Goal: Information Seeking & Learning: Learn about a topic

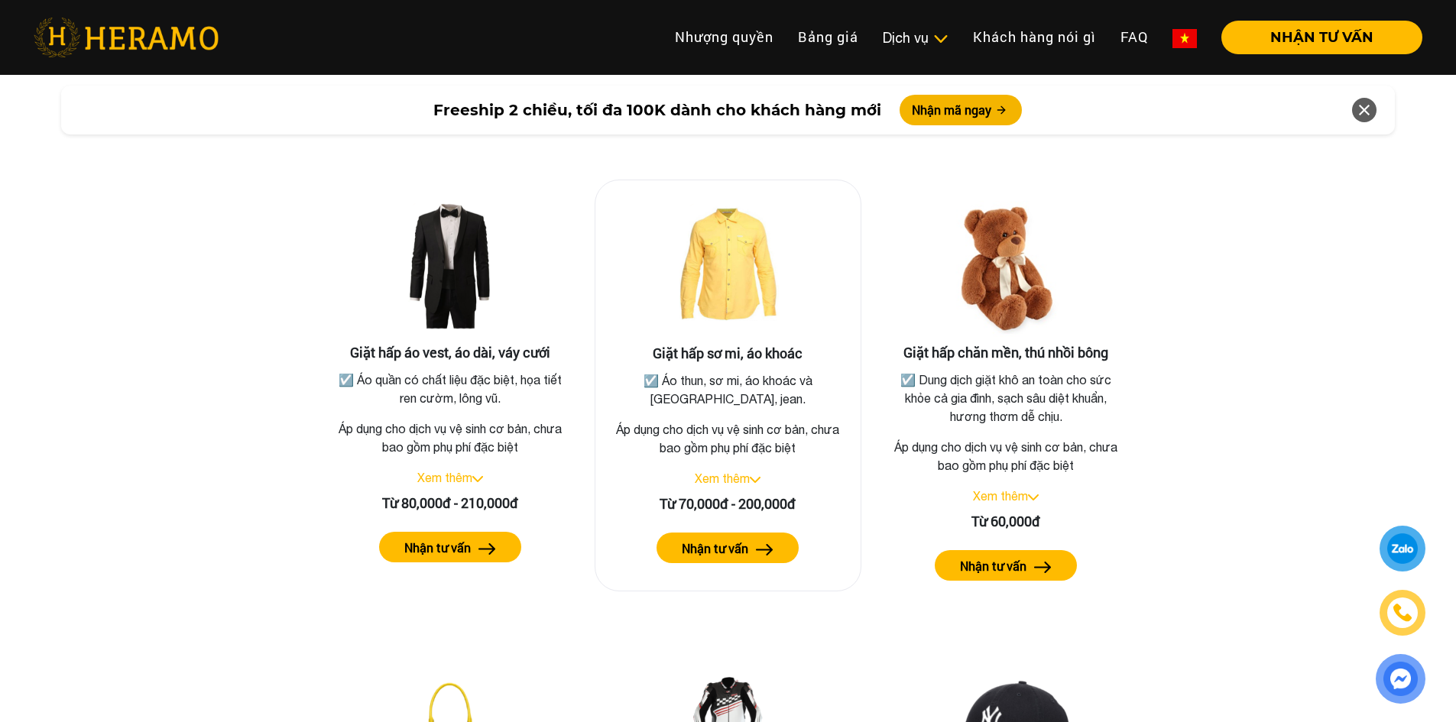
scroll to position [2751, 0]
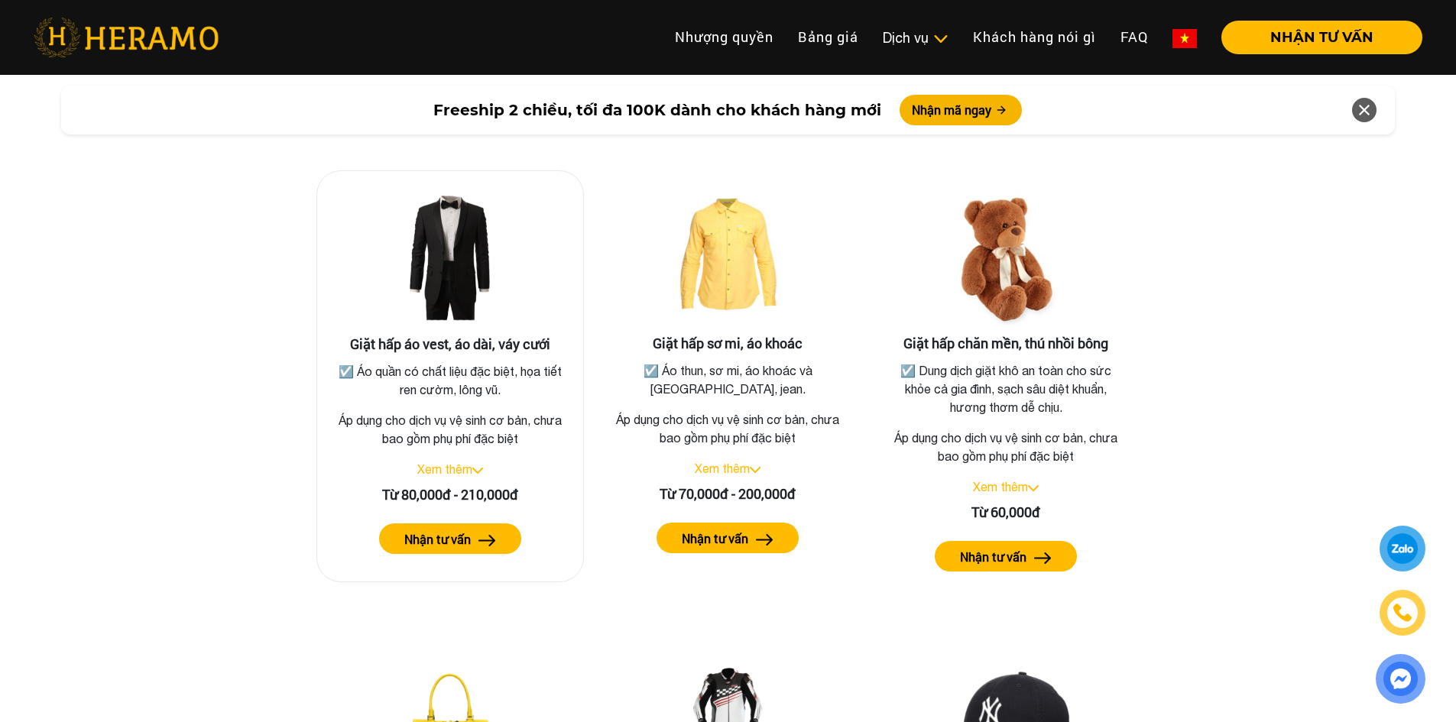
click at [453, 462] on link "Xem thêm" at bounding box center [444, 469] width 55 height 14
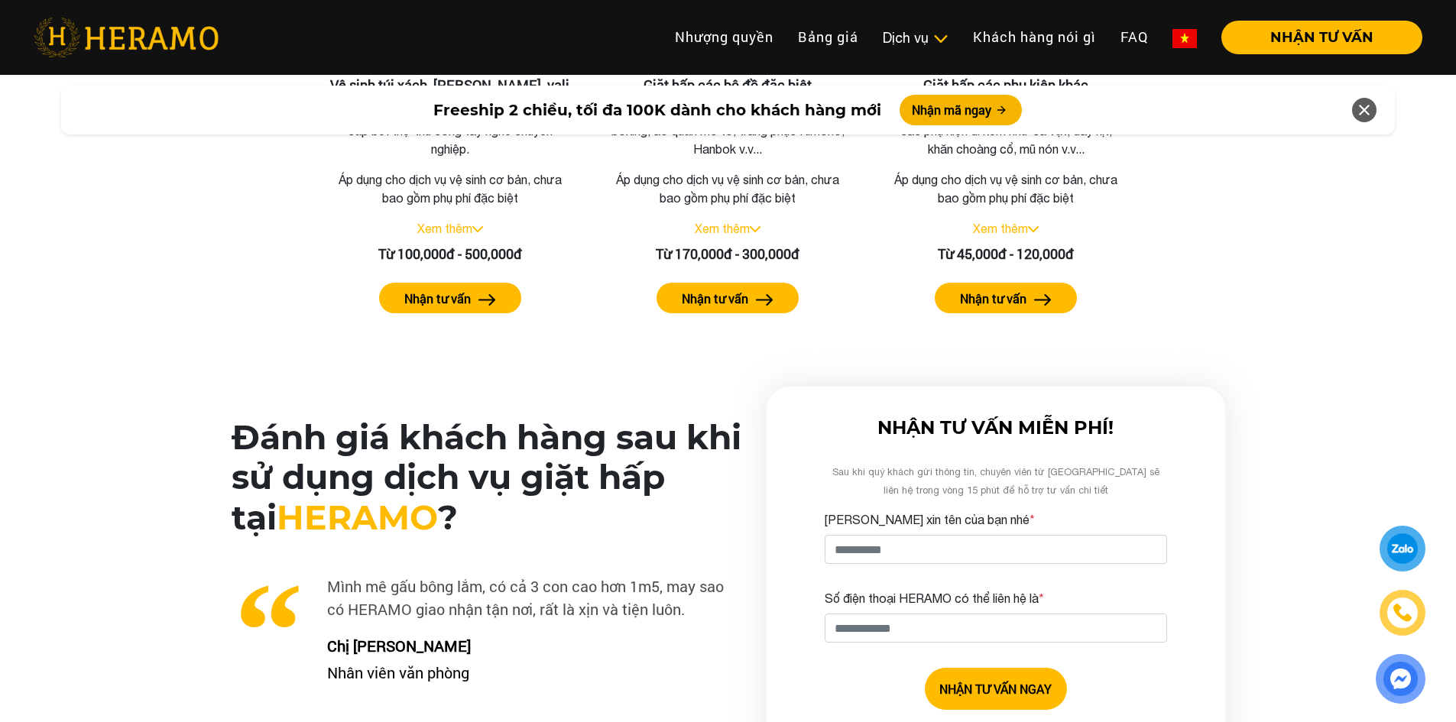
scroll to position [3515, 0]
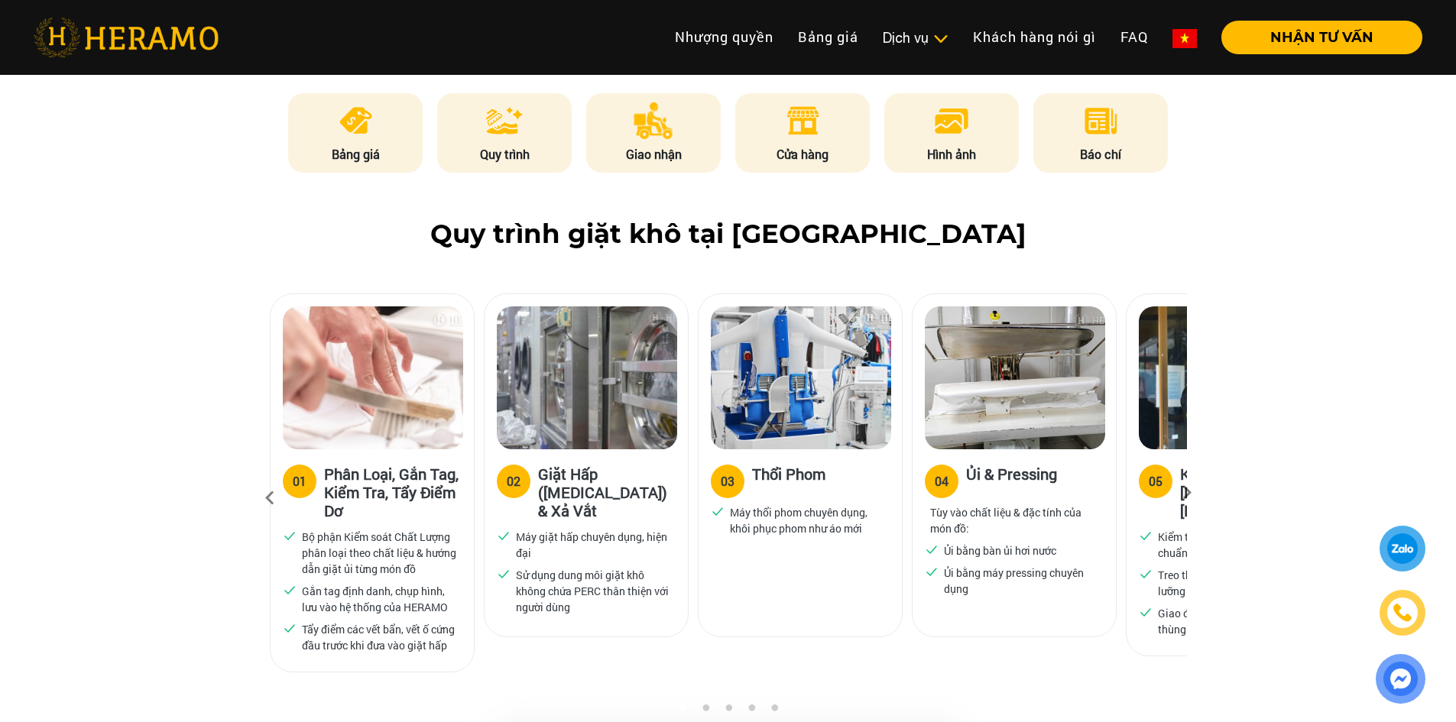
scroll to position [1376, 0]
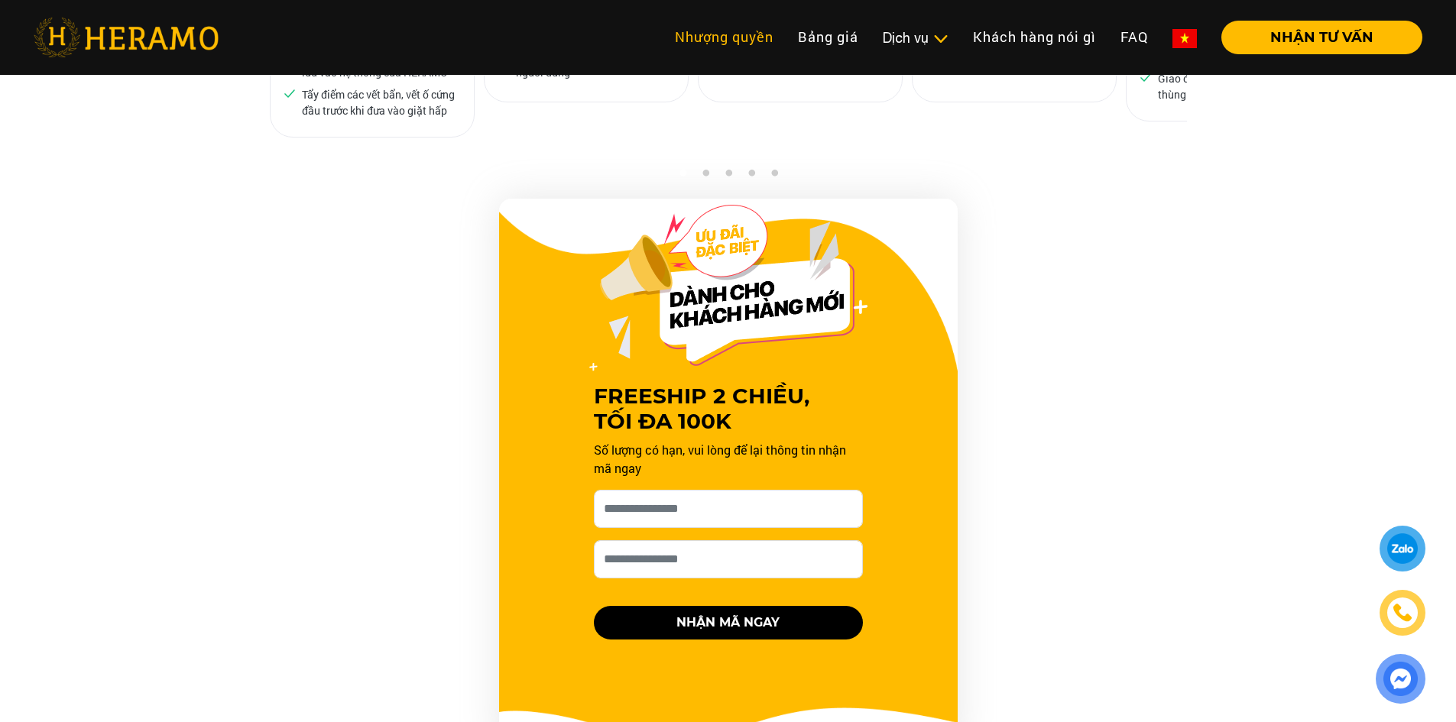
click at [707, 34] on link "Nhượng quyền" at bounding box center [724, 37] width 123 height 33
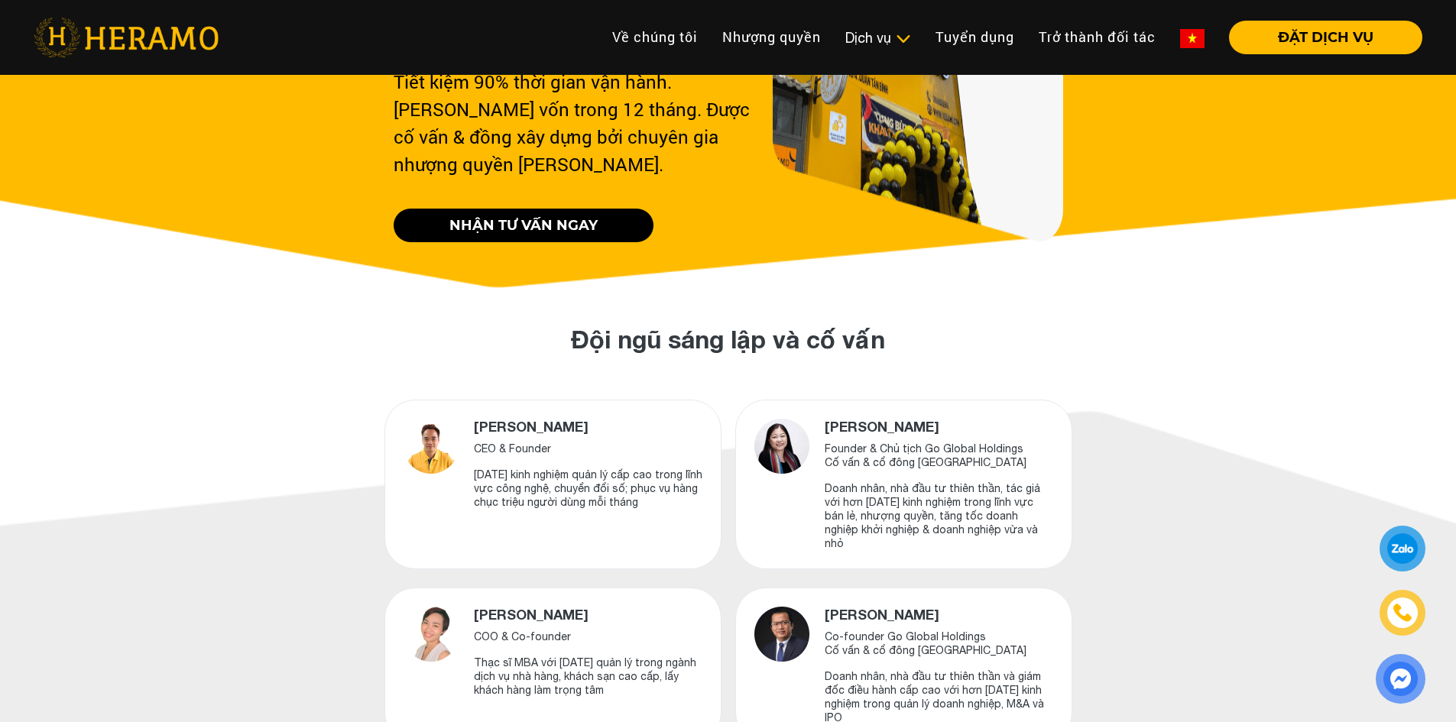
scroll to position [382, 0]
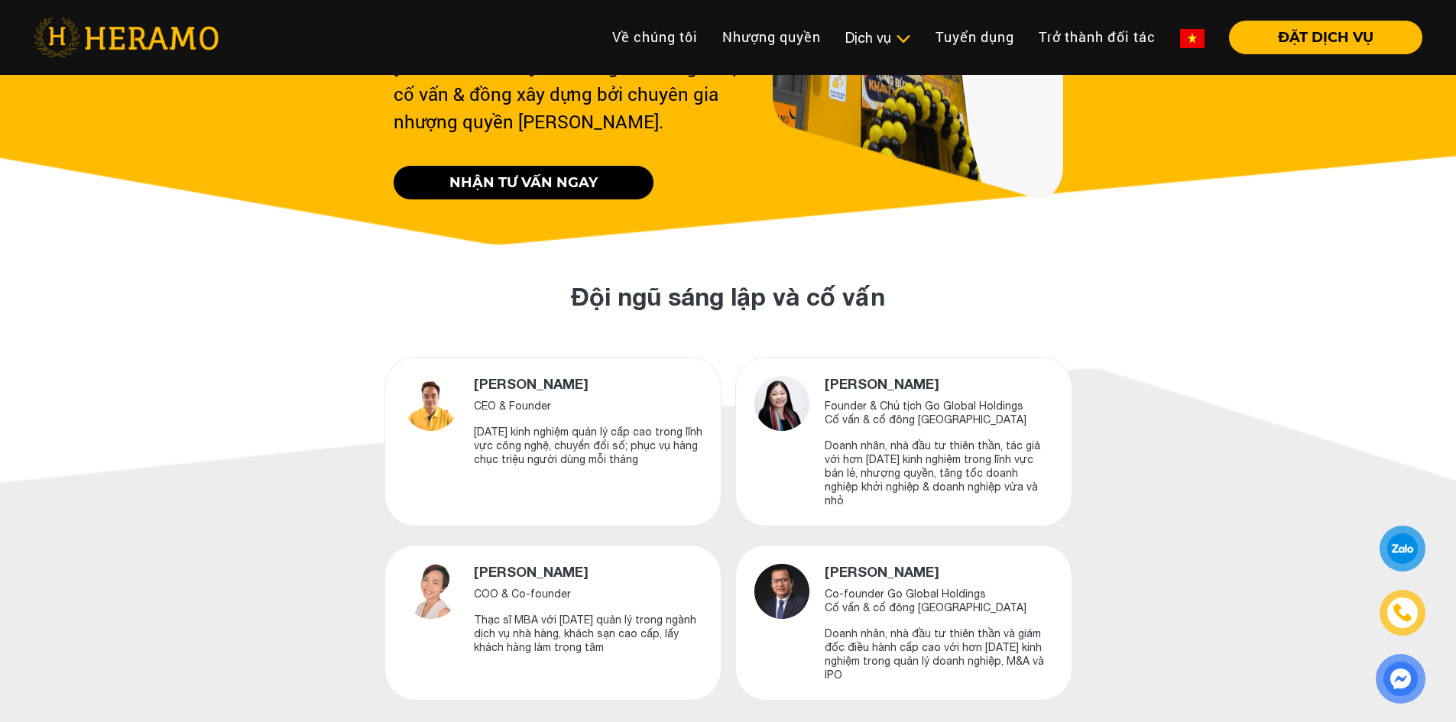
click at [520, 166] on link "NHẬN TƯ VẤN NGAY" at bounding box center [524, 183] width 260 height 34
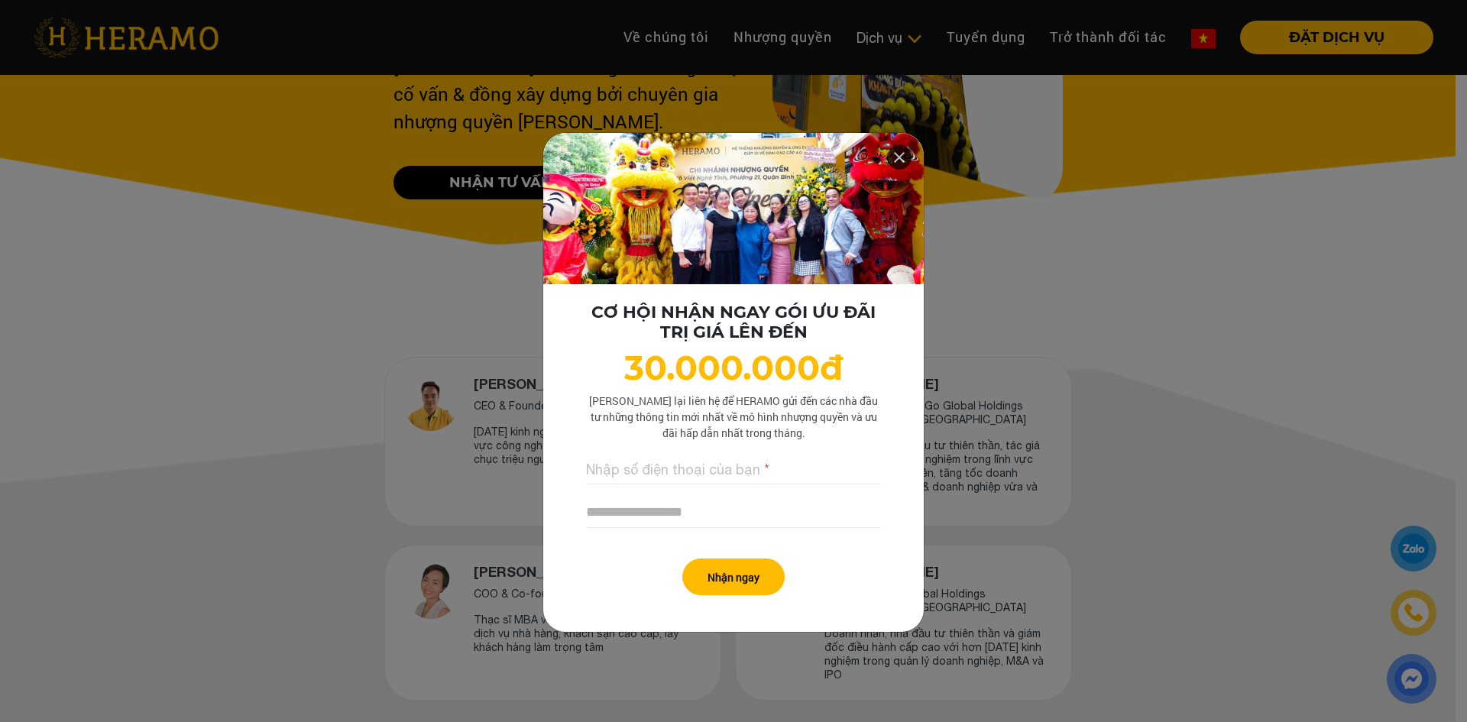
click at [899, 145] on icon at bounding box center [899, 158] width 18 height 28
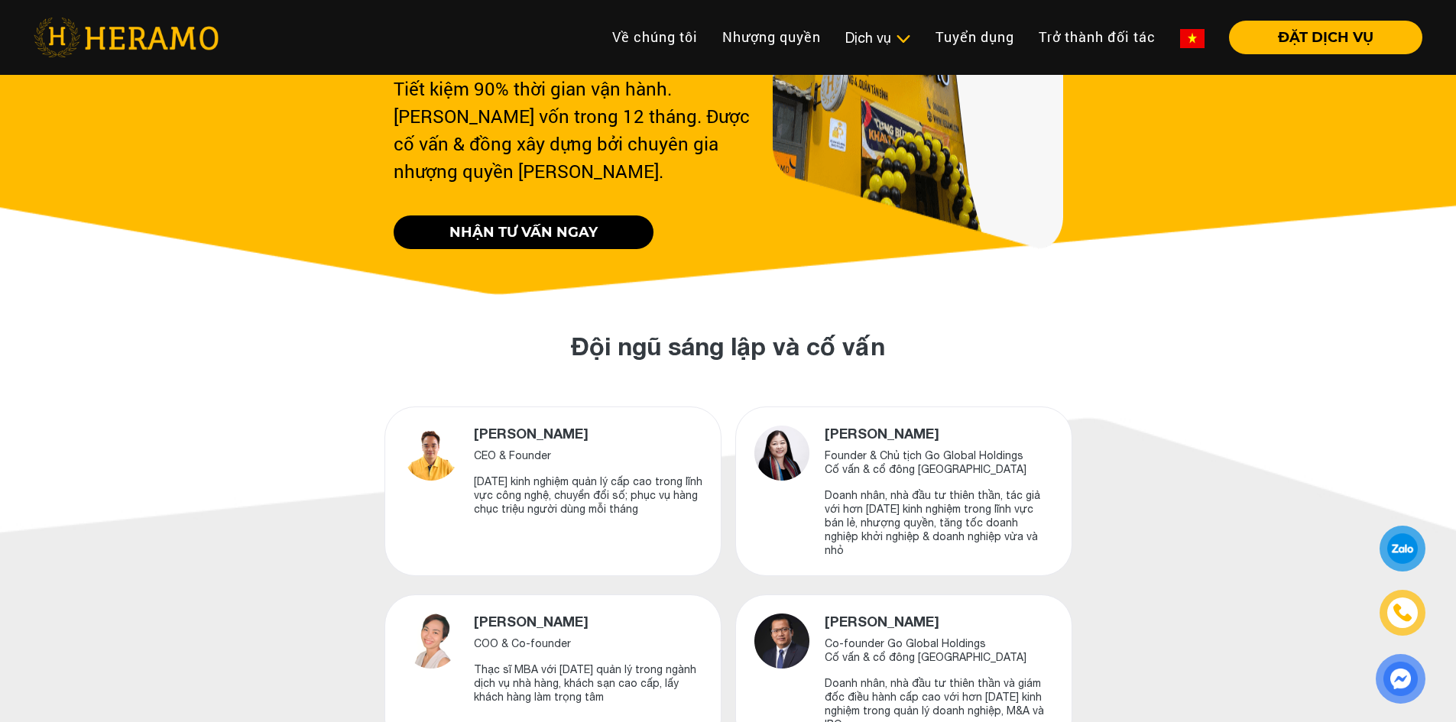
scroll to position [229, 0]
